Goal: Information Seeking & Learning: Learn about a topic

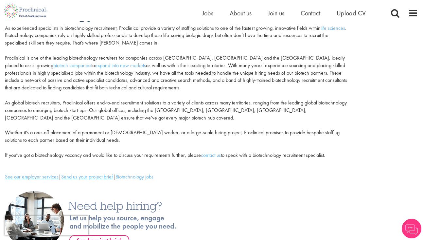
scroll to position [63, 0]
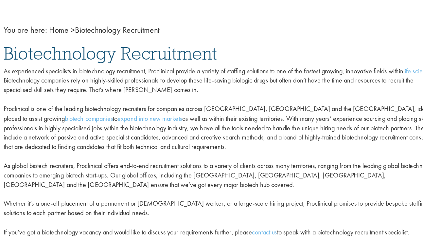
click at [113, 90] on p "As experienced specialists in biotechnology recruitment, Proclinical provide a …" at bounding box center [176, 144] width 343 height 134
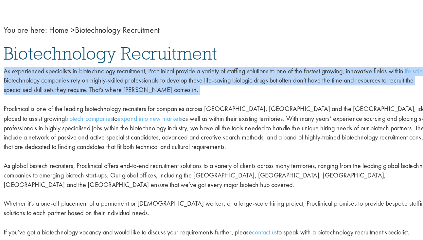
click at [103, 111] on p "As experienced specialists in biotechnology recruitment, Proclinical provide a …" at bounding box center [176, 144] width 343 height 134
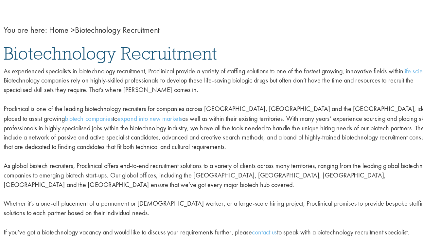
click at [103, 111] on p "As experienced specialists in biotechnology recruitment, Proclinical provide a …" at bounding box center [176, 144] width 343 height 134
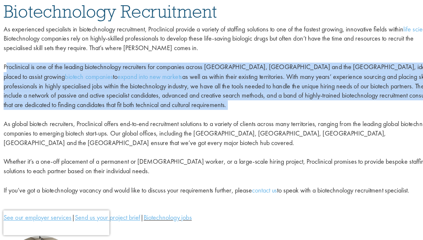
scroll to position [29, 0]
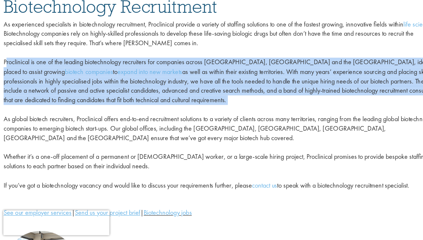
click at [75, 154] on p "As experienced specialists in biotechnology recruitment, Proclinical provide a …" at bounding box center [176, 132] width 343 height 134
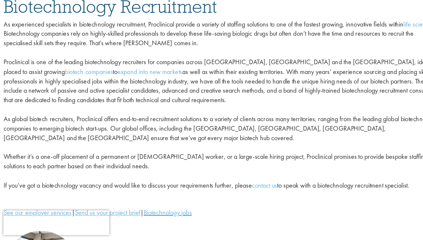
click at [75, 154] on p "As experienced specialists in biotechnology recruitment, Proclinical provide a …" at bounding box center [176, 132] width 343 height 134
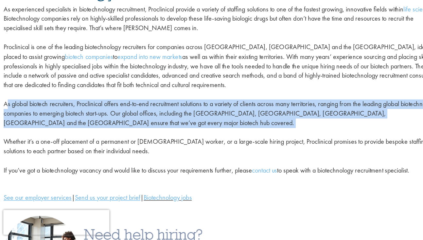
scroll to position [41, 0]
click at [70, 164] on p "As experienced specialists in biotechnology recruitment, Proclinical provide a …" at bounding box center [176, 120] width 343 height 134
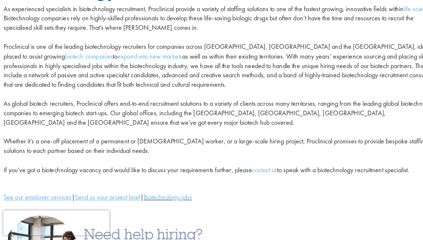
click at [70, 164] on p "As experienced specialists in biotechnology recruitment, Proclinical provide a …" at bounding box center [176, 120] width 343 height 134
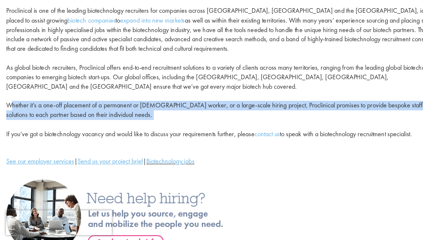
scroll to position [75, 0]
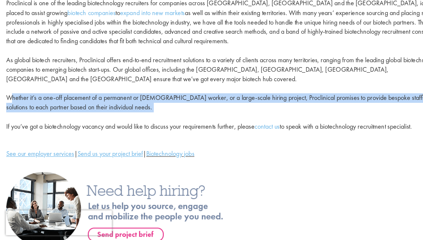
click at [80, 150] on p "As experienced specialists in biotechnology recruitment, Proclinical provide a …" at bounding box center [176, 86] width 343 height 134
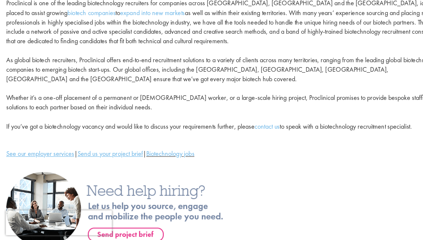
click at [80, 150] on p "As experienced specialists in biotechnology recruitment, Proclinical provide a …" at bounding box center [176, 86] width 343 height 134
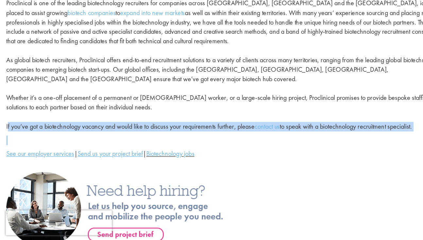
click at [52, 151] on p "As experienced specialists in biotechnology recruitment, Proclinical provide a …" at bounding box center [176, 86] width 343 height 134
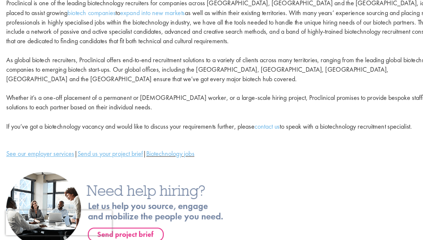
click at [52, 151] on p "As experienced specialists in biotechnology recruitment, Proclinical provide a …" at bounding box center [176, 86] width 343 height 134
click at [128, 149] on p "As experienced specialists in biotechnology recruitment, Proclinical provide a …" at bounding box center [176, 86] width 343 height 134
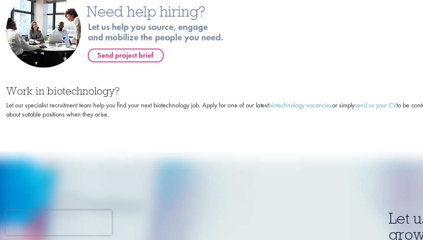
scroll to position [217, 0]
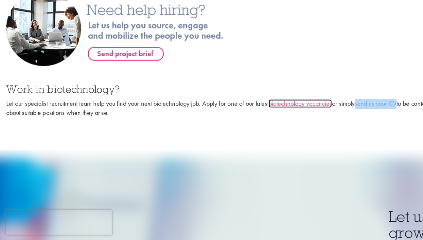
click at [240, 134] on link "biotechnology vacancies" at bounding box center [237, 131] width 50 height 7
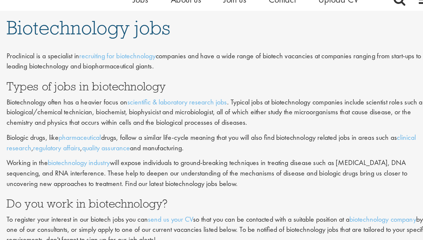
click at [241, 56] on p "Proclinical is a specialist in recruiting for biotechnology companies and have …" at bounding box center [264, 57] width 307 height 15
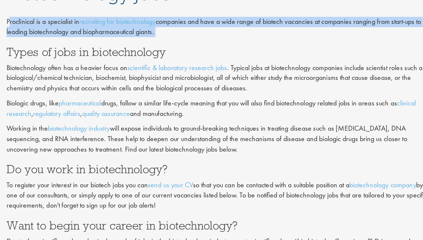
click at [143, 90] on div "Proclinical is a specialist in recruiting for biotechnology companies and have …" at bounding box center [264, 141] width 307 height 182
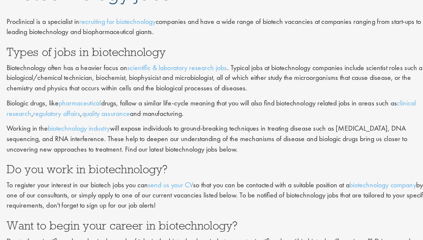
click at [143, 90] on div "Proclinical is a specialist in recruiting for biotechnology companies and have …" at bounding box center [264, 141] width 307 height 182
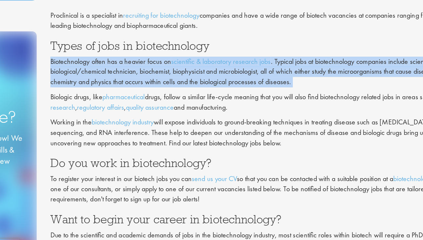
click at [155, 96] on div "Proclinical is a specialist in recruiting for biotechnology companies and have …" at bounding box center [264, 141] width 307 height 182
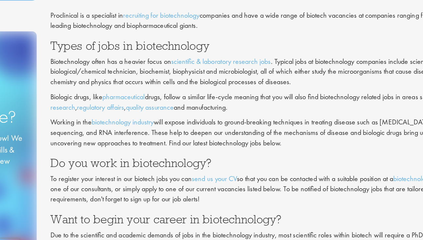
click at [155, 96] on div "Proclinical is a specialist in recruiting for biotechnology companies and have …" at bounding box center [264, 141] width 307 height 182
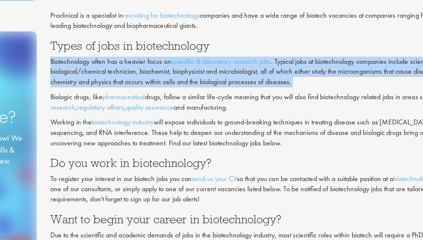
click at [155, 96] on div "Proclinical is a specialist in recruiting for biotechnology companies and have …" at bounding box center [264, 141] width 307 height 182
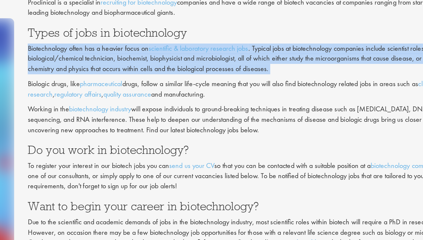
click at [238, 116] on p "Biologic drugs, like pharmaceutical drugs, follow a similar life-cycle meaning …" at bounding box center [264, 116] width 307 height 15
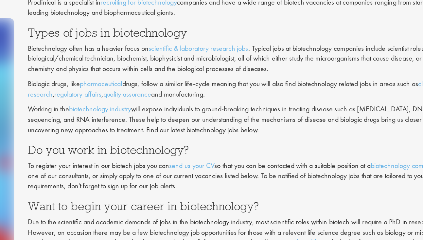
click at [238, 116] on p "Biologic drugs, like pharmaceutical drugs, follow a similar life-cycle meaning …" at bounding box center [264, 116] width 307 height 15
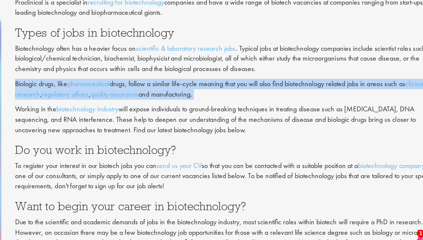
click at [223, 136] on p "Working in the biotechnology industry will expose individuals to ground-breakin…" at bounding box center [264, 139] width 307 height 23
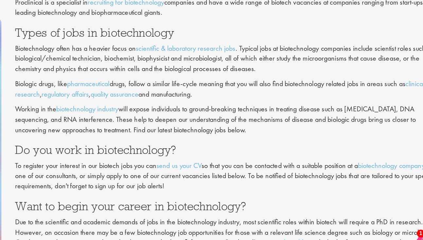
click at [223, 136] on p "Working in the biotechnology industry will expose individuals to ground-breakin…" at bounding box center [264, 139] width 307 height 23
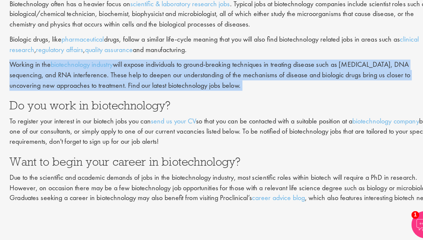
scroll to position [39, 0]
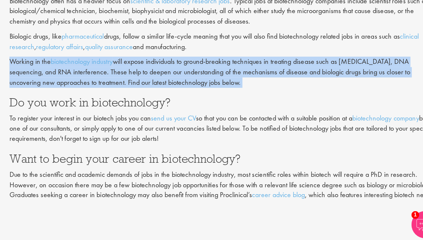
click at [165, 157] on p "To register your interest in our biotech jobs you can send us your CV so that y…" at bounding box center [264, 159] width 307 height 23
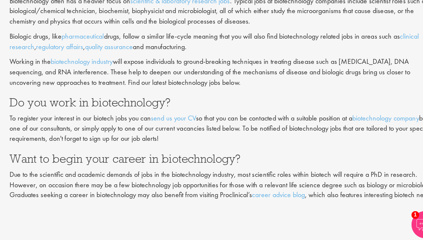
click at [165, 157] on p "To register your interest in our biotech jobs you can send us your CV so that y…" at bounding box center [264, 159] width 307 height 23
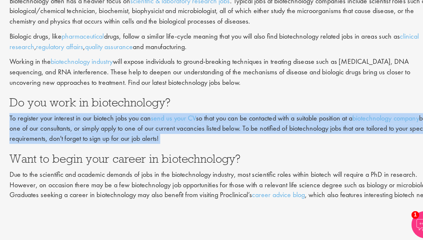
click at [180, 162] on p "To register your interest in our biotech jobs you can send us your CV so that y…" at bounding box center [264, 159] width 307 height 23
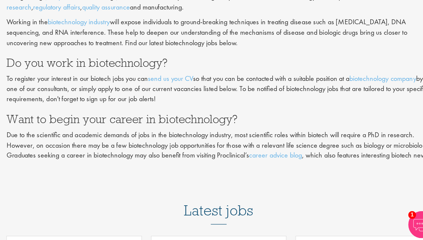
scroll to position [67, 0]
click at [201, 161] on div "Proclinical is a specialist in recruiting for biotechnology companies and have …" at bounding box center [264, 92] width 307 height 182
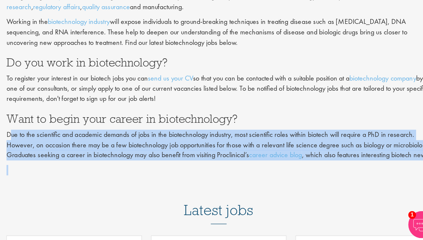
click at [181, 164] on div "Proclinical is a specialist in recruiting for biotechnology companies and have …" at bounding box center [264, 92] width 307 height 182
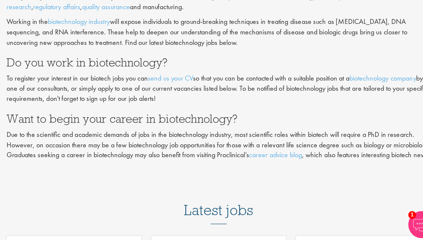
drag, startPoint x: 115, startPoint y: 167, endPoint x: 224, endPoint y: 168, distance: 108.9
click at [224, 168] on div "Proclinical is a specialist in recruiting for biotechnology companies and have …" at bounding box center [264, 92] width 307 height 182
click at [275, 164] on div "Proclinical is a specialist in recruiting for biotechnology companies and have …" at bounding box center [264, 92] width 307 height 182
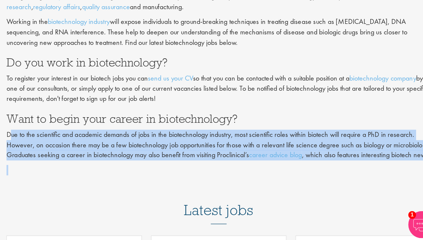
click at [120, 172] on div "Proclinical is a specialist in recruiting for biotechnology companies and have …" at bounding box center [264, 92] width 307 height 182
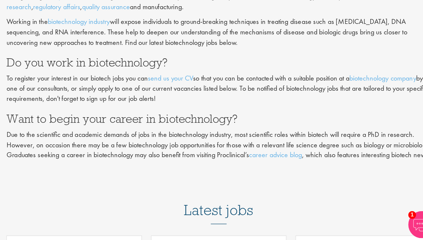
click at [120, 172] on div "Proclinical is a specialist in recruiting for biotechnology companies and have …" at bounding box center [264, 92] width 307 height 182
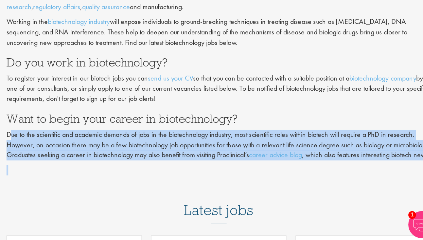
click at [149, 181] on div "Proclinical is a specialist in recruiting for biotechnology companies and have …" at bounding box center [264, 92] width 307 height 182
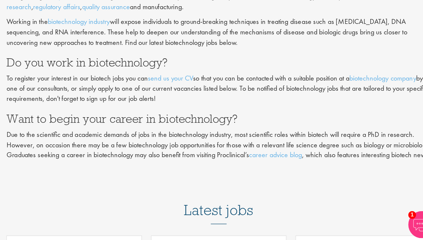
click at [149, 181] on div "Proclinical is a specialist in recruiting for biotechnology companies and have …" at bounding box center [264, 92] width 307 height 182
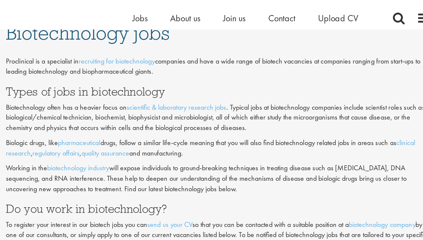
scroll to position [0, 0]
